Goal: Transaction & Acquisition: Purchase product/service

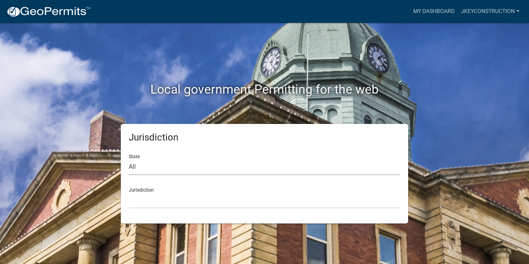
click at [240, 172] on select "All Colorado Georgia Indiana Iowa Kansas Minnesota Ohio South Carolina Wisconsin" at bounding box center [264, 167] width 271 height 16
select select "Georgia"
click at [129, 159] on select "All Colorado Georgia Indiana Iowa Kansas Minnesota Ohio South Carolina Wisconsin" at bounding box center [264, 167] width 271 height 16
click at [135, 202] on select "Carroll County, Georgia Cook County, Georgia Crawford County, Georgia Gilmer Co…" at bounding box center [264, 200] width 271 height 16
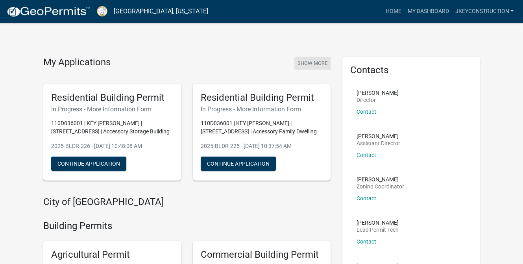
click at [312, 61] on button "Show More" at bounding box center [312, 63] width 36 height 13
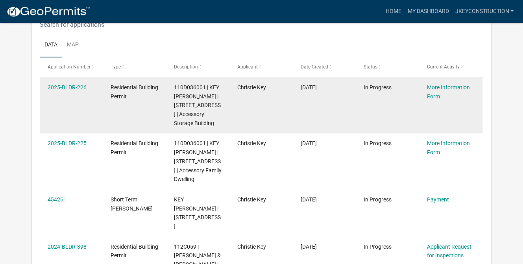
scroll to position [104, 0]
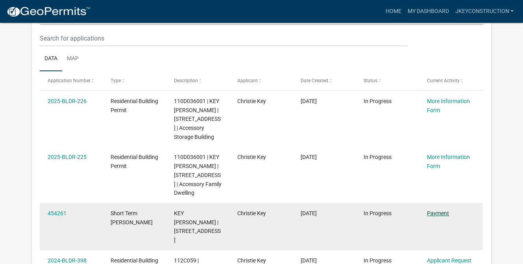
click at [439, 212] on link "Payment" at bounding box center [438, 213] width 22 height 6
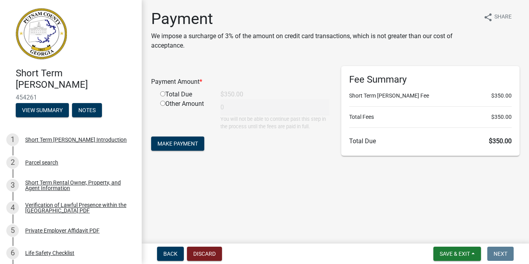
click at [161, 94] on input "radio" at bounding box center [162, 93] width 5 height 5
radio input "true"
type input "350"
click at [171, 140] on span "Make Payment" at bounding box center [177, 143] width 41 height 6
